Goal: Information Seeking & Learning: Learn about a topic

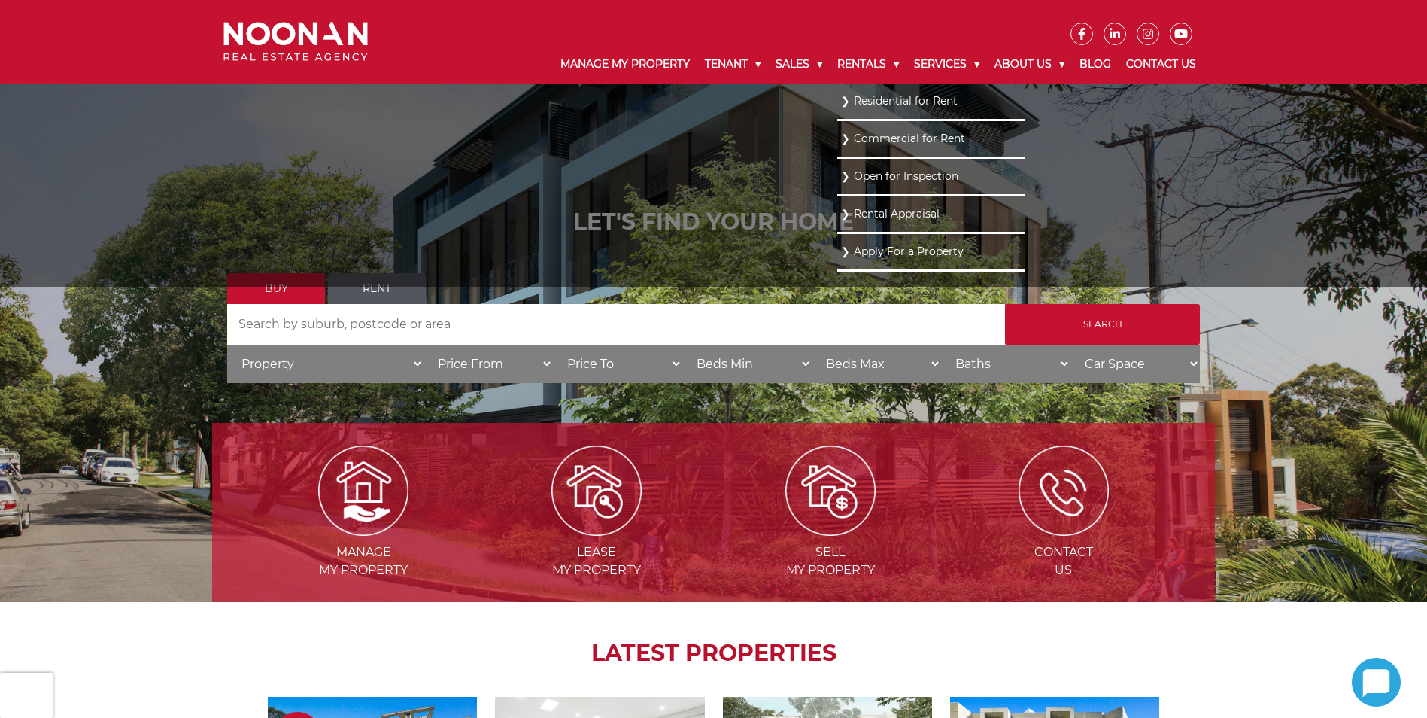
click at [886, 102] on link "Residential for Rent" at bounding box center [931, 101] width 181 height 20
